Goal: Find specific page/section: Find specific page/section

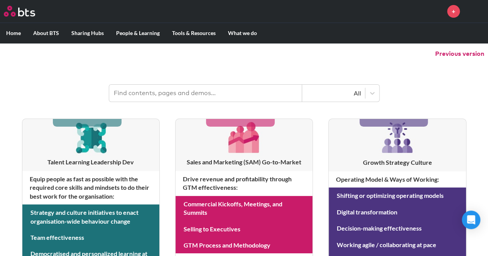
scroll to position [73, 0]
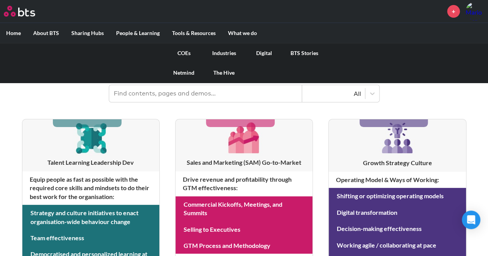
click at [265, 53] on link "Digital" at bounding box center [264, 53] width 40 height 20
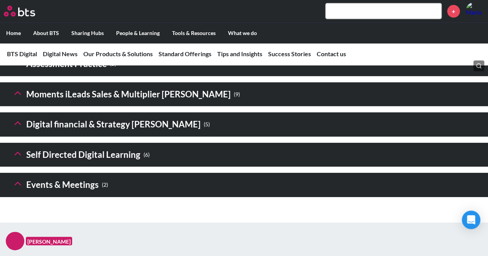
scroll to position [1178, 0]
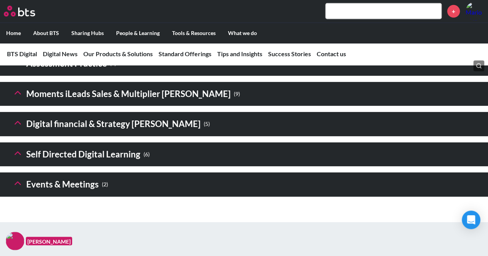
click at [14, 128] on icon at bounding box center [17, 123] width 11 height 11
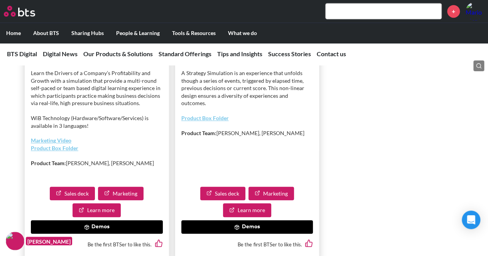
scroll to position [1734, 0]
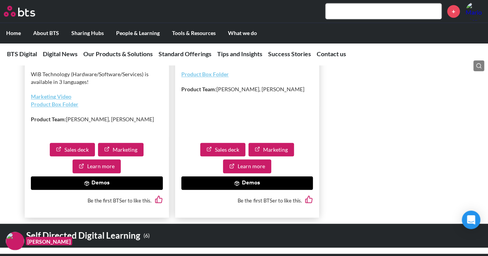
click at [110, 191] on button "Demos" at bounding box center [97, 184] width 132 height 14
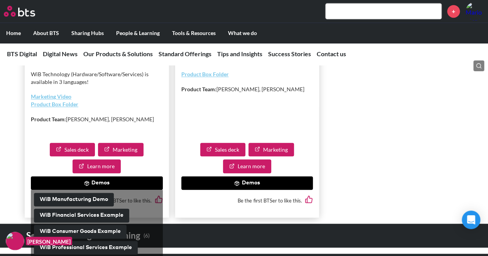
scroll to position [1788, 0]
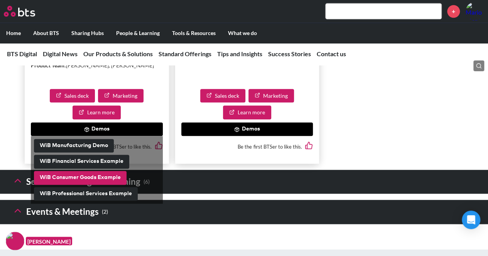
click at [89, 185] on button "WiB Consumer Goods Example" at bounding box center [80, 178] width 93 height 14
